Goal: Task Accomplishment & Management: Use online tool/utility

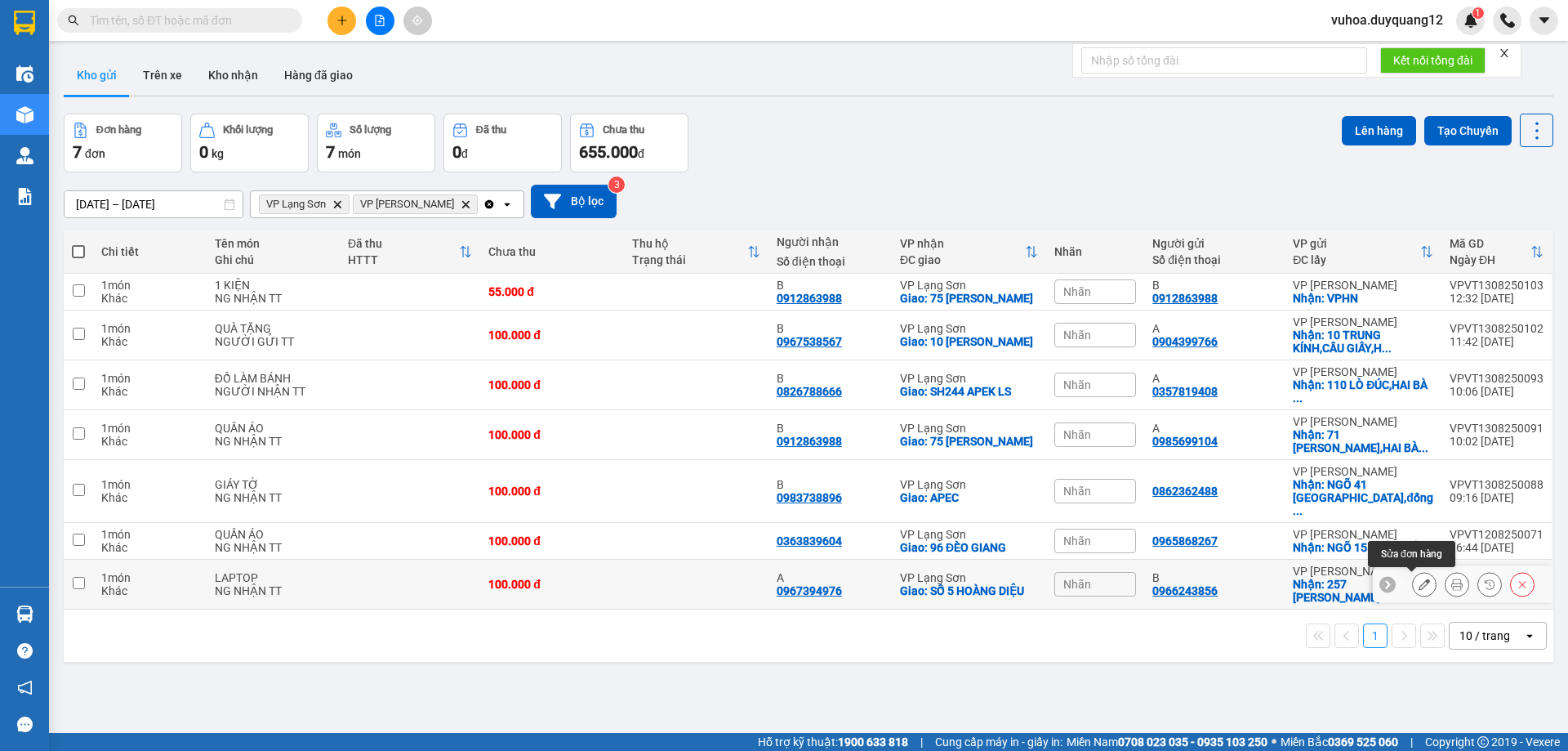
click at [1419, 583] on icon at bounding box center [1424, 584] width 12 height 12
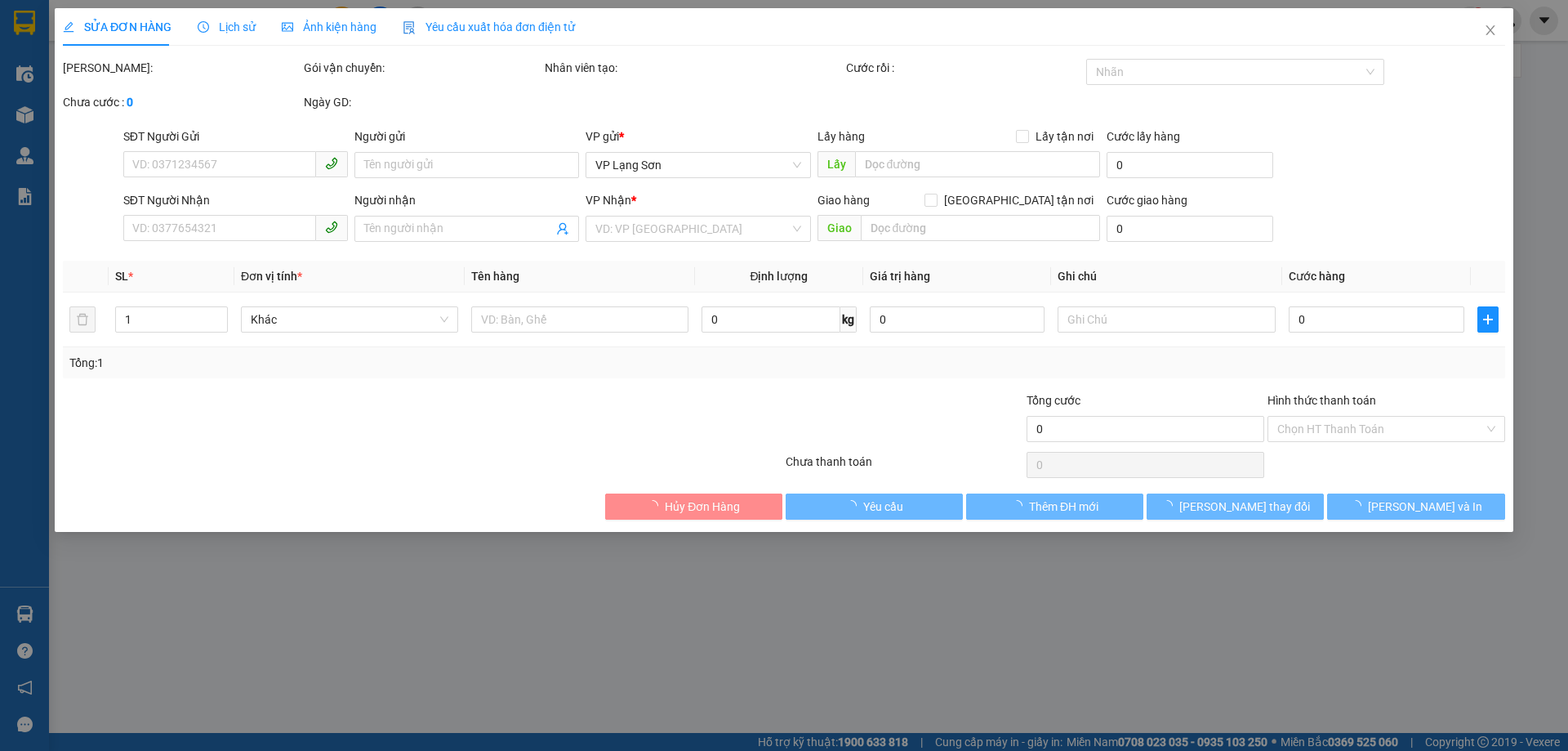
type input "0966243856"
type input "B"
checkbox input "true"
type input "257 [PERSON_NAME]"
type input "0967394976"
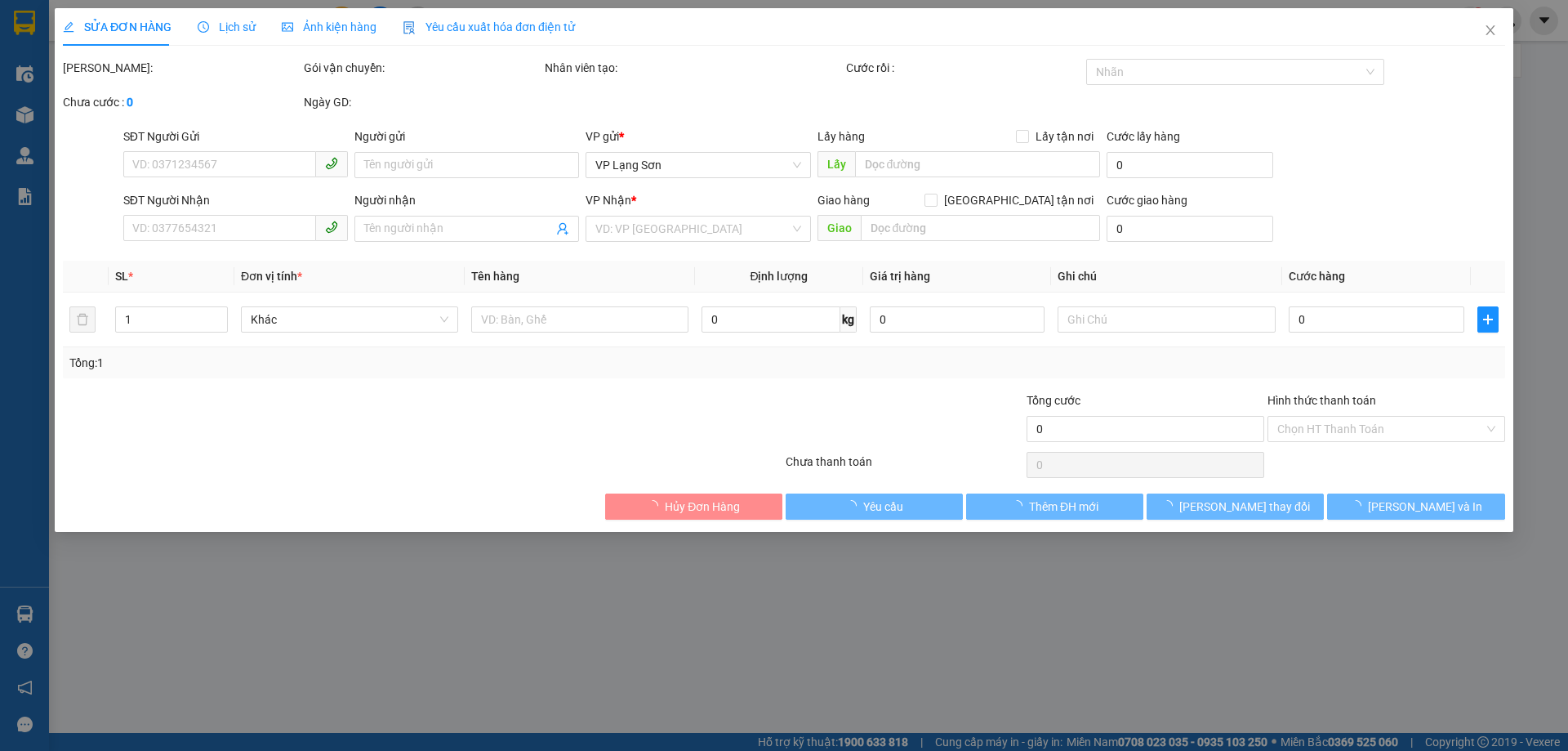
type input "A"
checkbox input "true"
type input "SỐ 5 HOÀNG DIỆU"
type input "100.000"
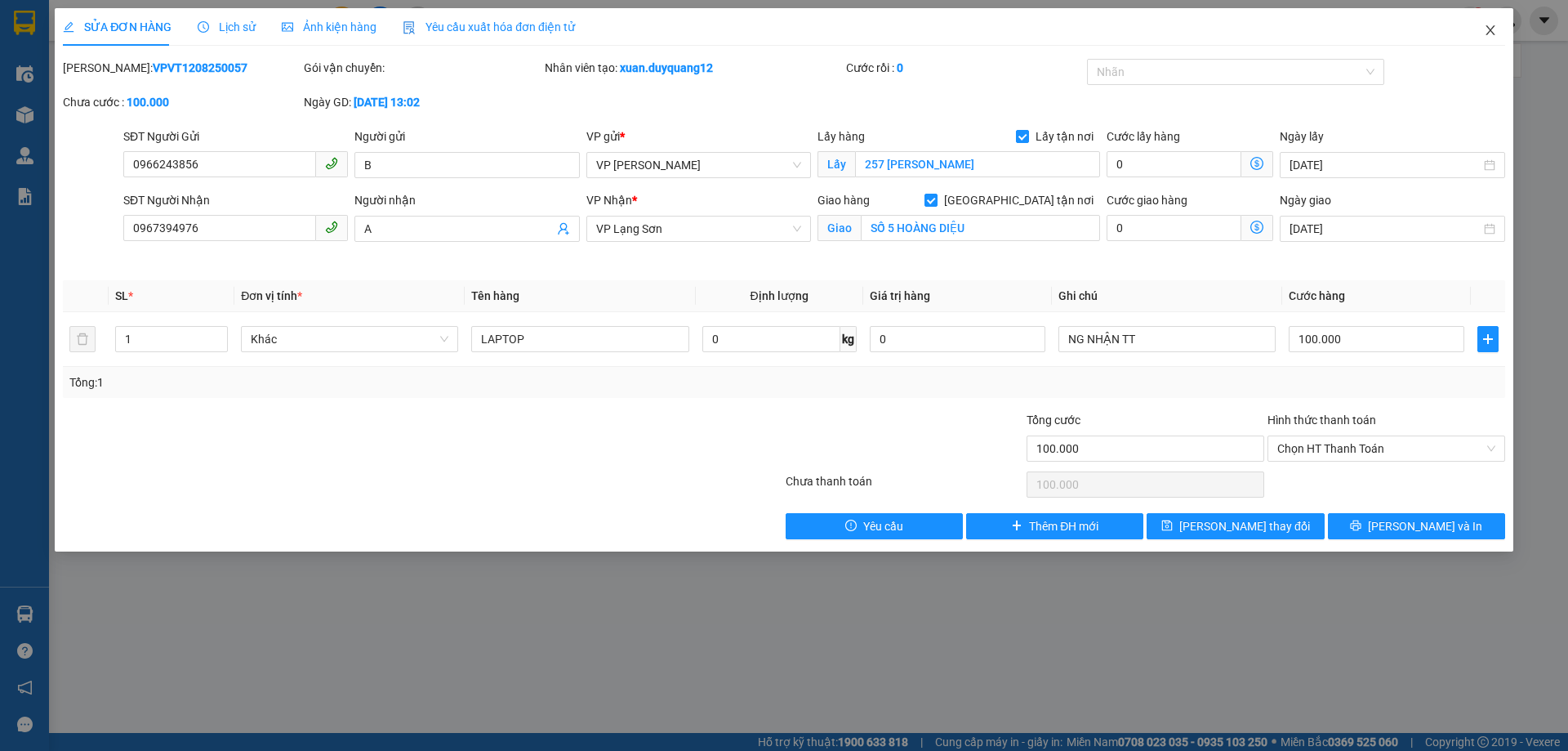
click at [1490, 29] on icon "close" at bounding box center [1490, 31] width 13 height 13
